Goal: Check status: Check status

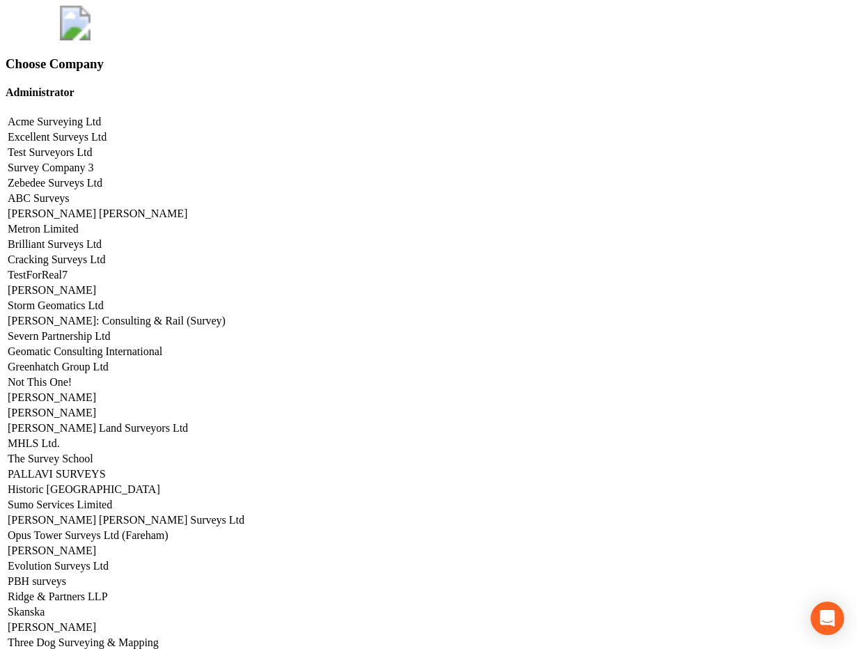
scroll to position [6989, 0]
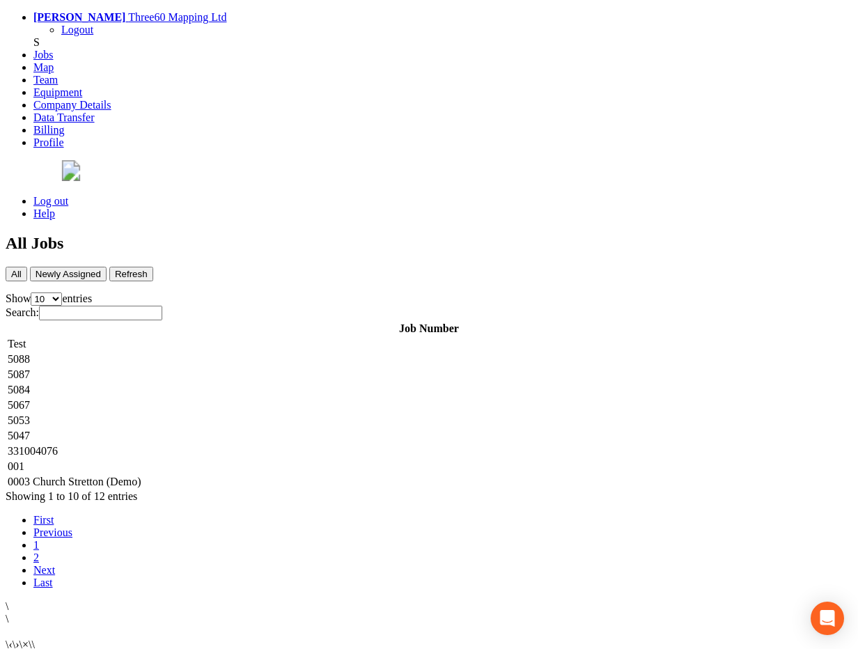
click at [270, 368] on td "5087" at bounding box center [429, 375] width 845 height 14
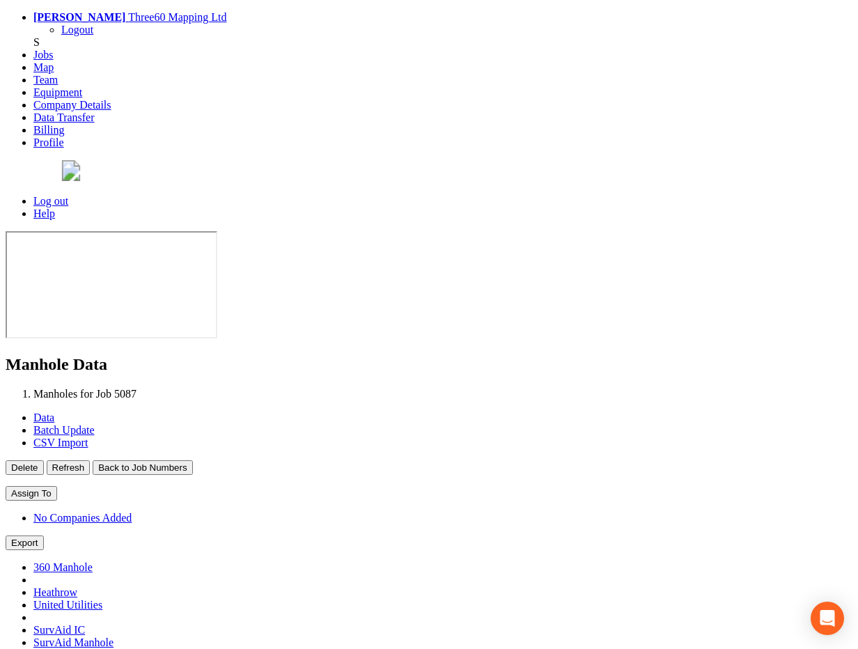
type input "[DATE]"
click at [192, 461] on button "Back to Job Numbers" at bounding box center [143, 468] width 100 height 15
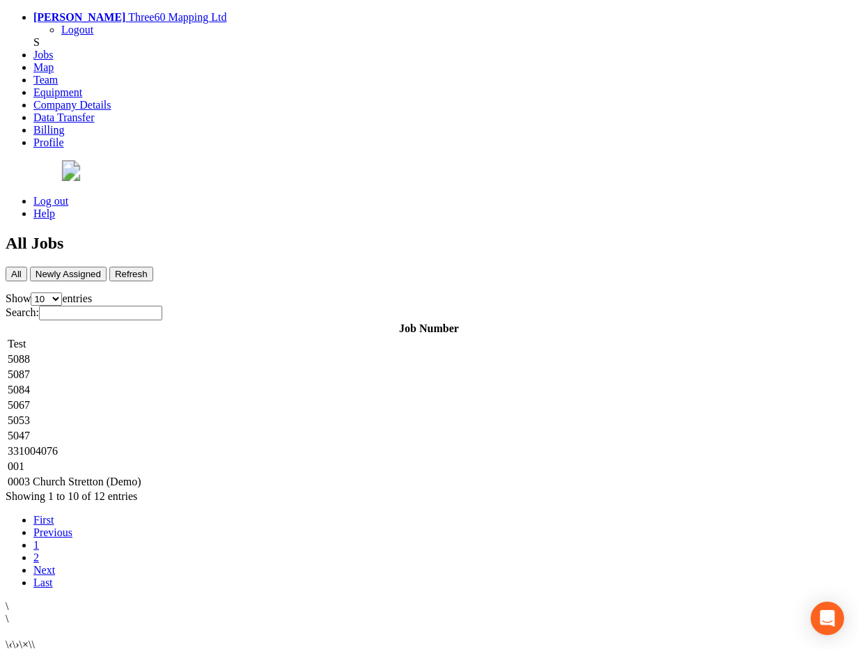
click at [233, 368] on td "5087" at bounding box center [429, 375] width 845 height 14
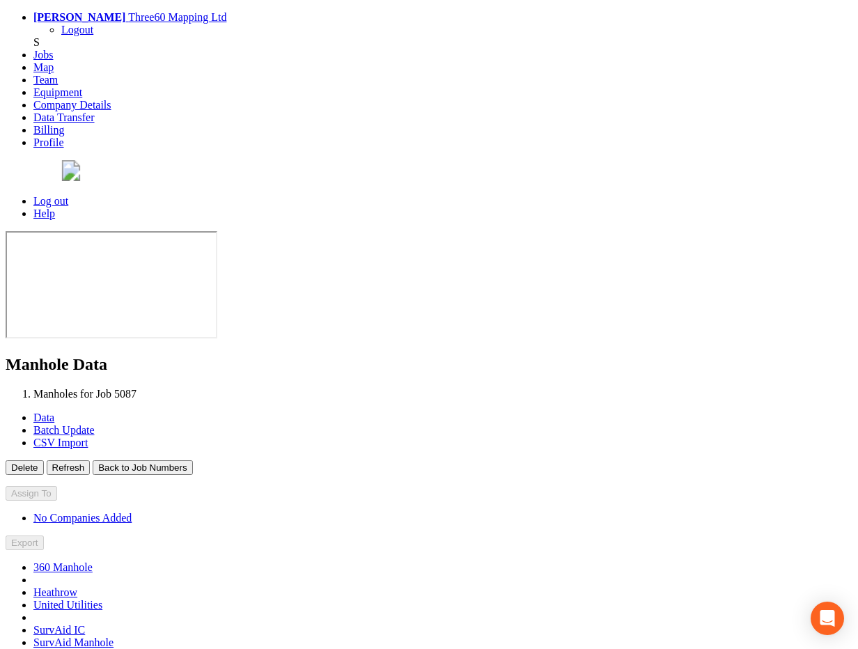
type input "[DATE]"
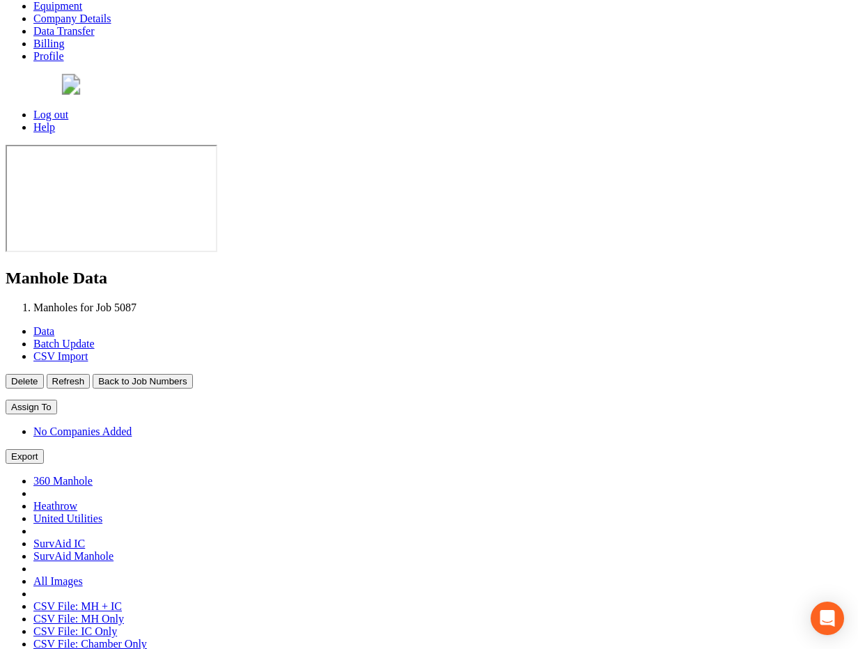
scroll to position [128, 0]
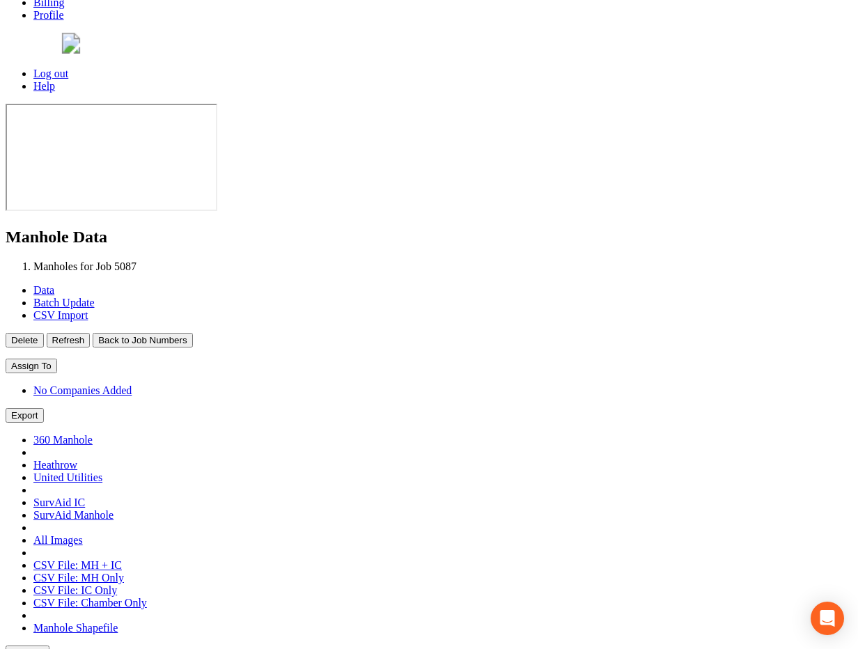
click at [325, 333] on p "Delete Refresh Back to Job Numbers" at bounding box center [429, 340] width 847 height 15
click at [192, 333] on button "Back to Job Numbers" at bounding box center [143, 340] width 100 height 15
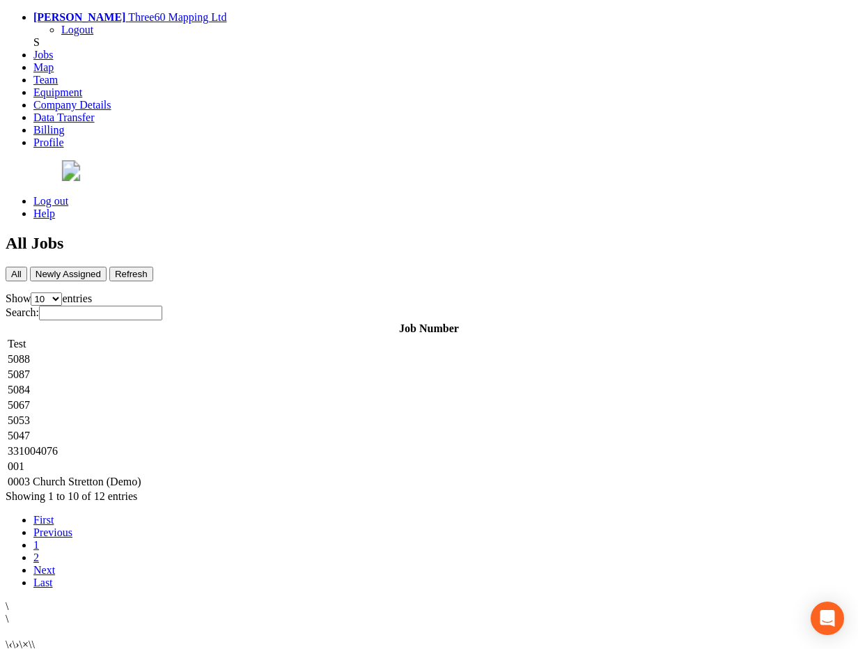
click at [231, 368] on td "5087" at bounding box center [429, 375] width 845 height 14
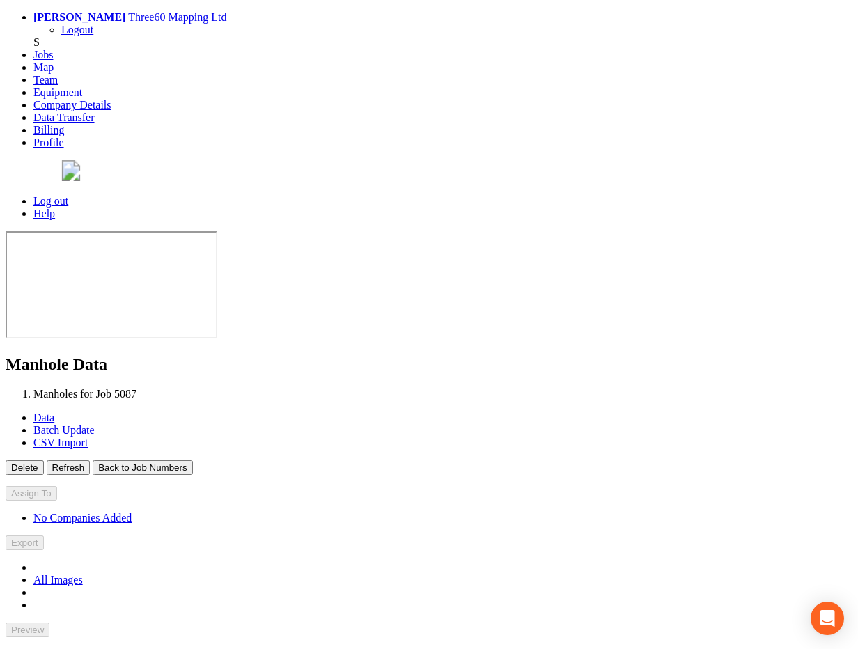
type input "[DATE]"
click at [192, 461] on button "Back to Job Numbers" at bounding box center [143, 468] width 100 height 15
